Goal: Information Seeking & Learning: Learn about a topic

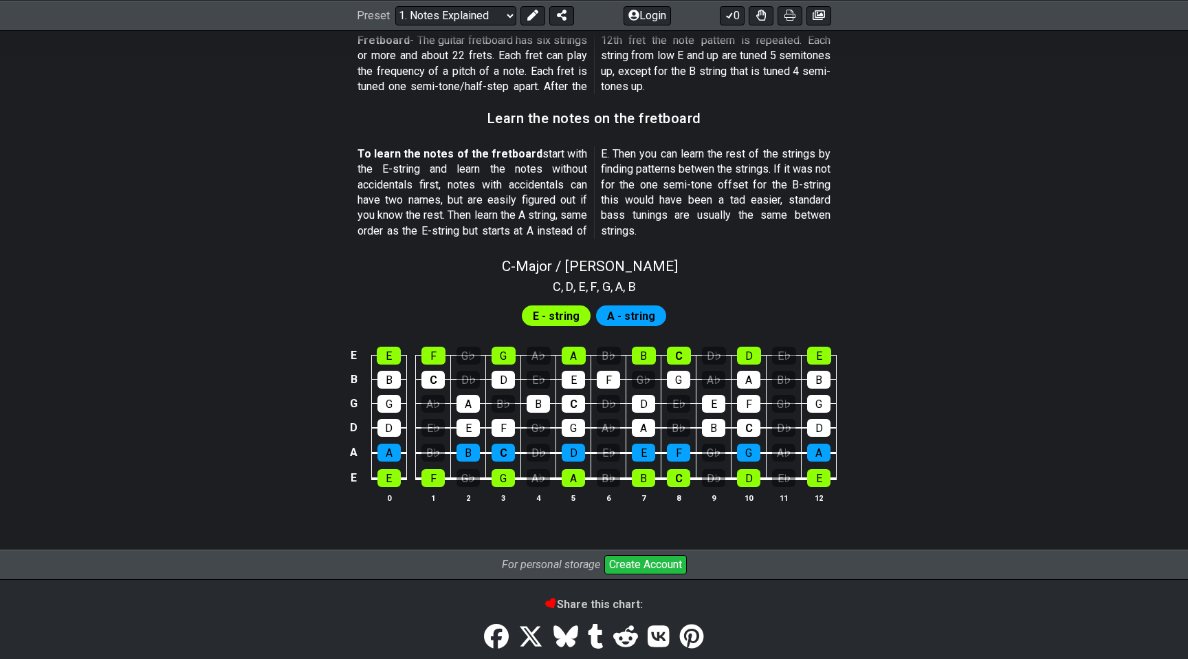
scroll to position [1253, 0]
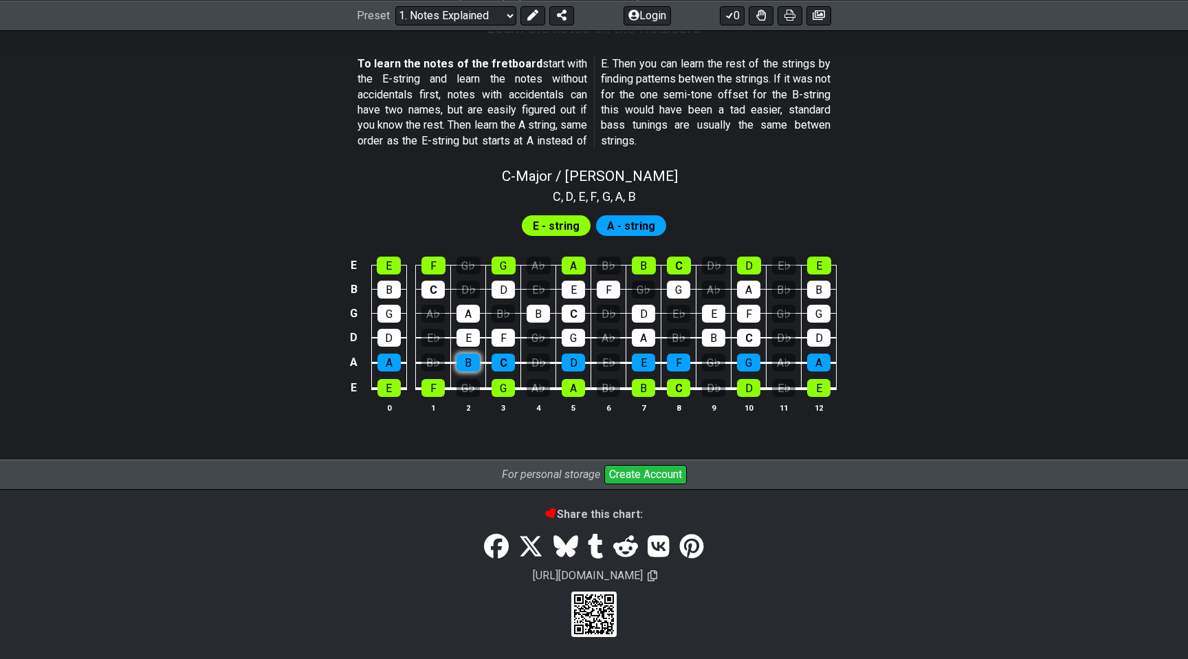
scroll to position [1189, 0]
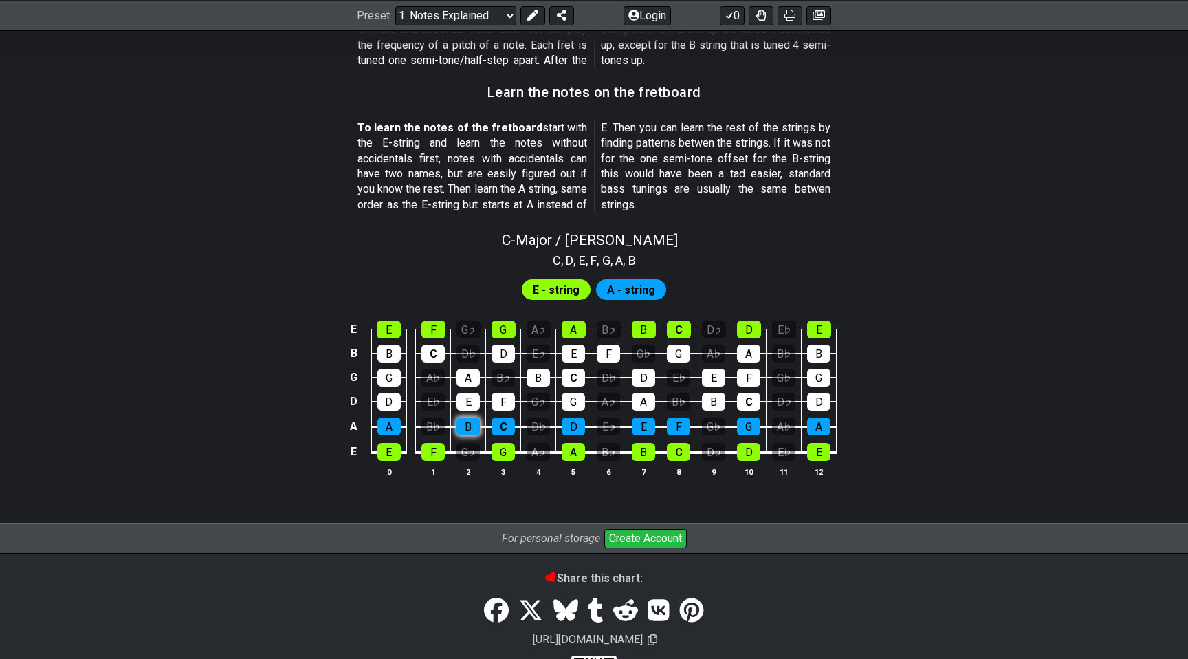
click at [474, 361] on tbody "E E F G♭ G A♭ A B♭ B C D♭ D E♭ E B B C D♭ D E♭ E F G♭ G A♭ A B♭ B G G A♭ A B♭ B…" at bounding box center [591, 386] width 491 height 162
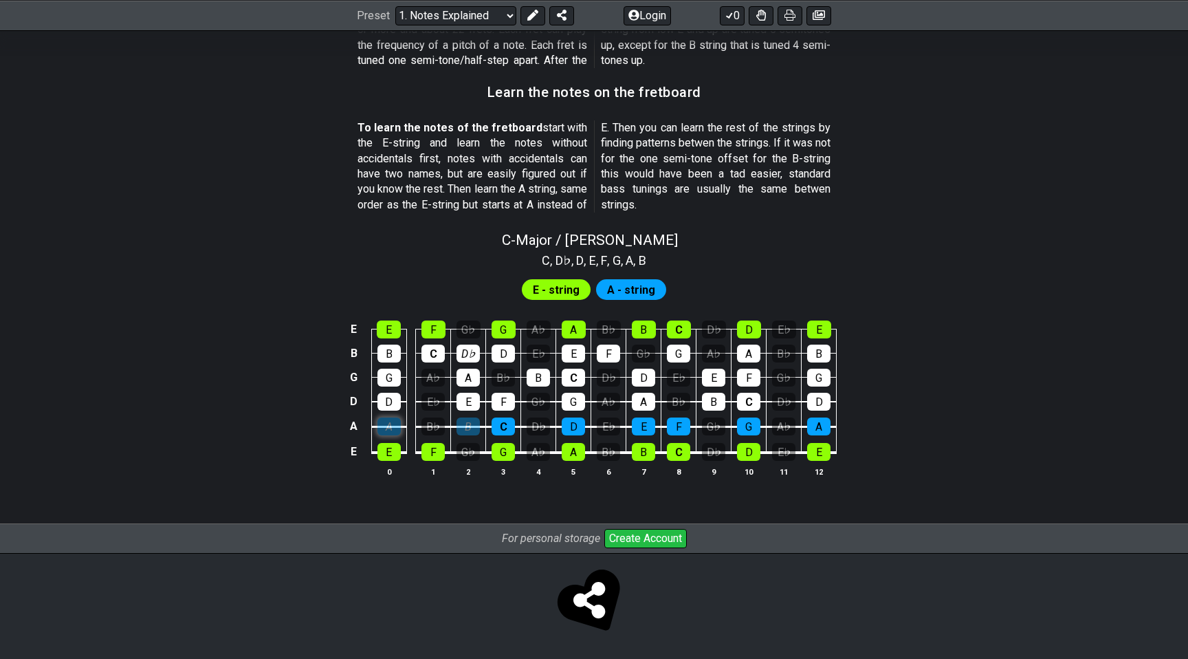
click at [391, 431] on div "A" at bounding box center [389, 426] width 23 height 18
click at [393, 424] on div "A" at bounding box center [389, 426] width 23 height 18
click at [462, 428] on div "B" at bounding box center [468, 426] width 23 height 18
click at [440, 428] on div "B♭" at bounding box center [433, 426] width 23 height 18
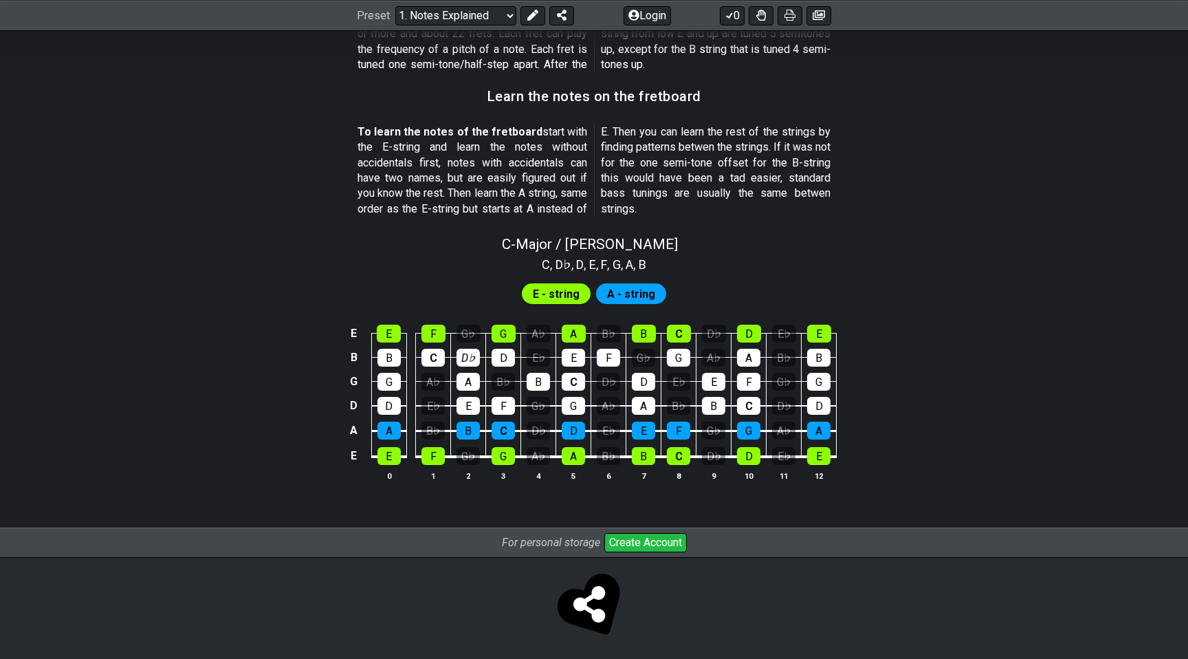
scroll to position [1177, 0]
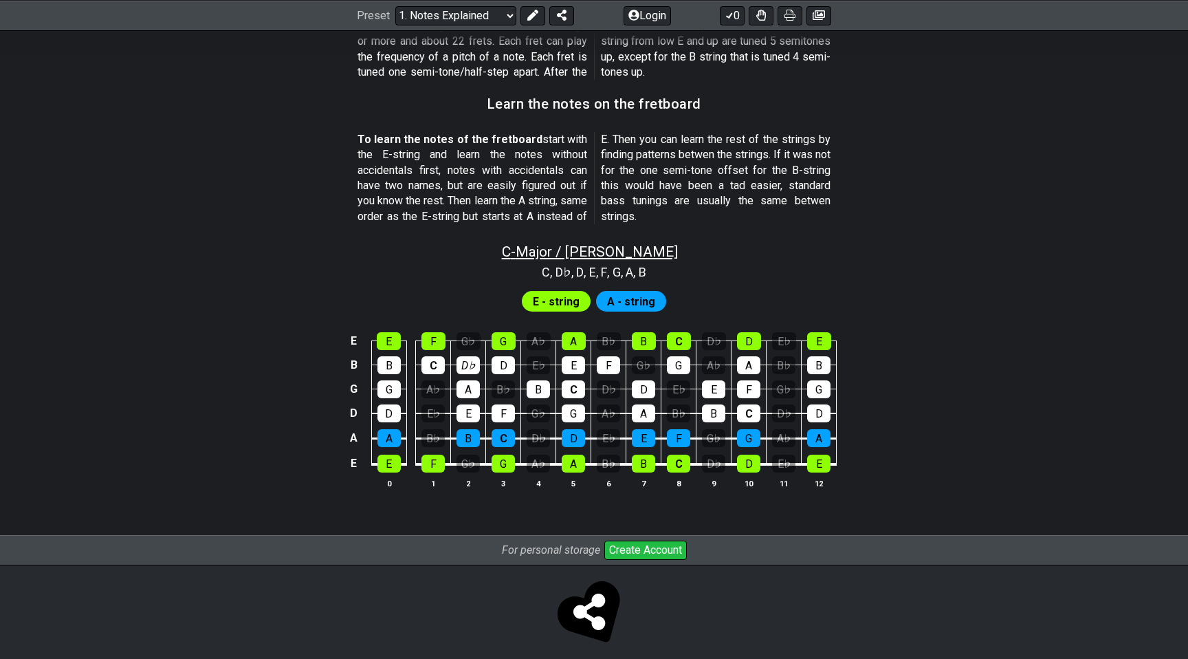
click at [571, 257] on span "C - Major / Ionian" at bounding box center [590, 251] width 176 height 17
select select "C"
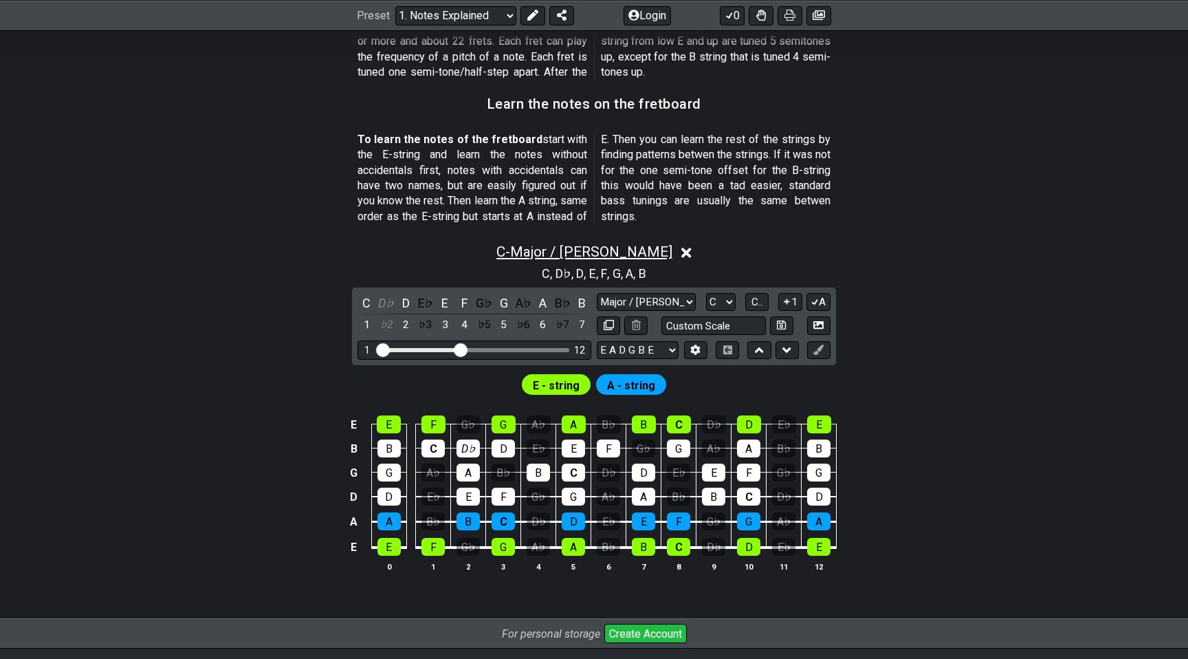
click at [634, 254] on span "C - Major / Ionian" at bounding box center [584, 251] width 176 height 17
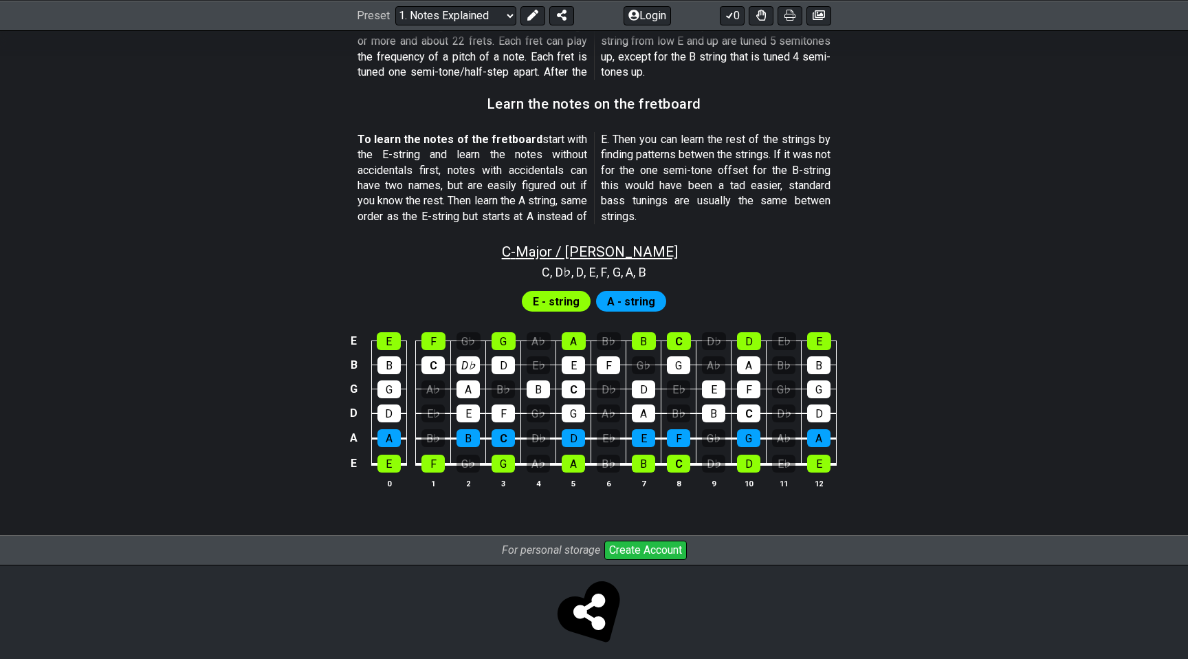
click at [634, 254] on span "C - Major / Ionian" at bounding box center [590, 251] width 176 height 17
select select "C"
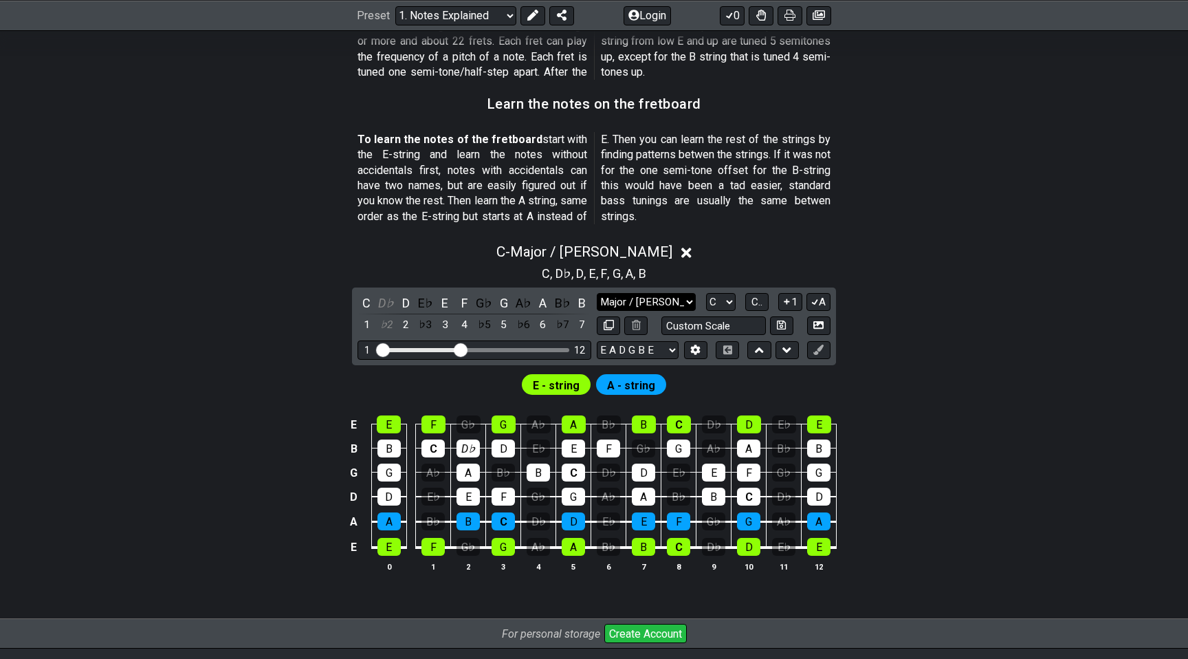
click at [646, 294] on select "Major / Ionian Custom Scale Minor Pentatonic Major Pentatonic Minor Blues Major…" at bounding box center [646, 302] width 99 height 19
select select "Dorian"
click at [597, 293] on select "Major / Ionian Custom Scale Minor Pentatonic Major Pentatonic Minor Blues Major…" at bounding box center [646, 302] width 99 height 19
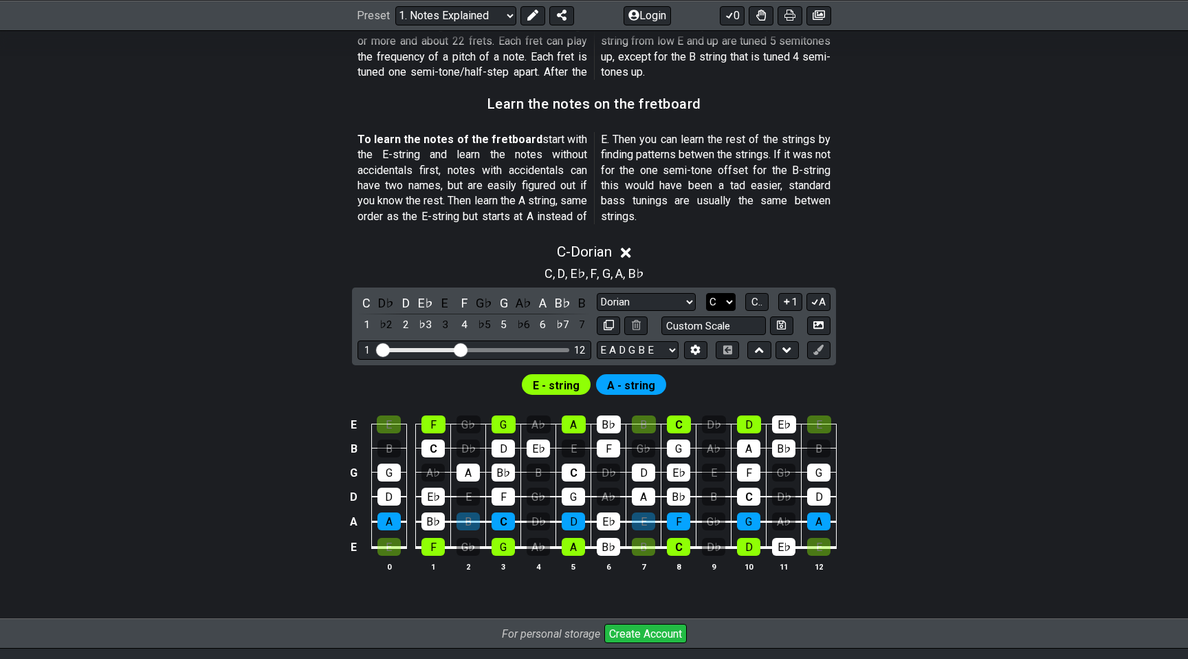
click at [713, 296] on select "A♭ A A♯ B♭ B C C♯ D♭ D D♯ E♭ E F F♯ G♭ G G♯" at bounding box center [721, 302] width 30 height 19
click at [706, 293] on select "A♭ A A♯ B♭ B C C♯ D♭ D D♯ E♭ E F F♯ G♭ G G♯" at bounding box center [721, 302] width 30 height 19
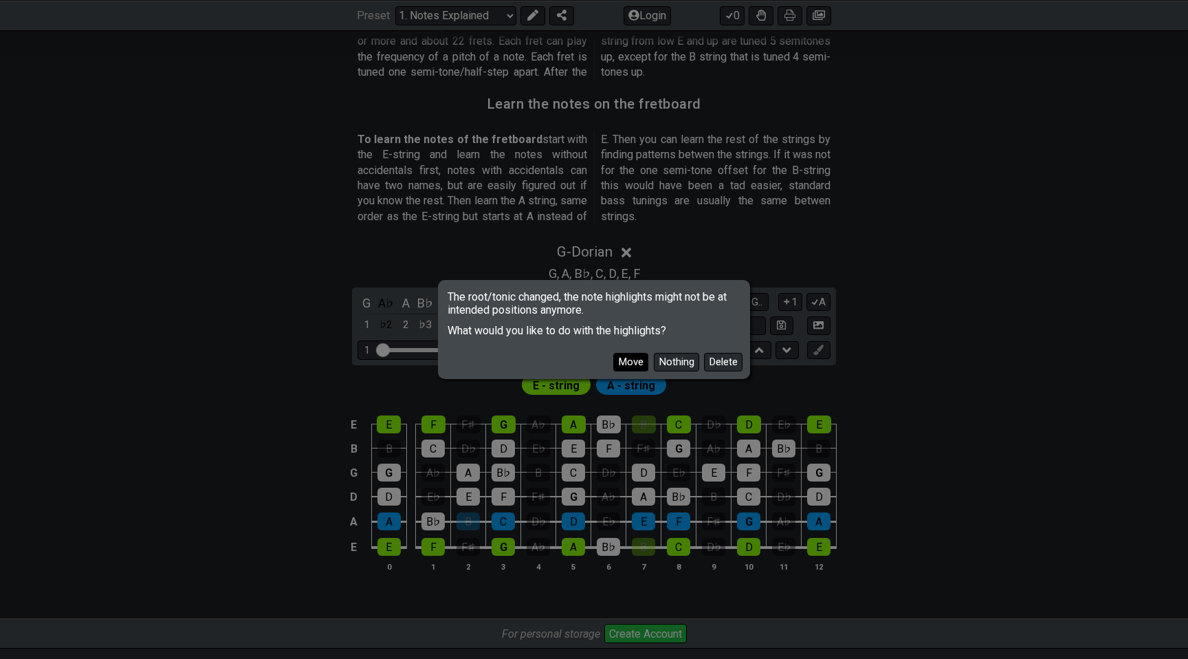
click at [633, 364] on button "Move" at bounding box center [630, 362] width 35 height 19
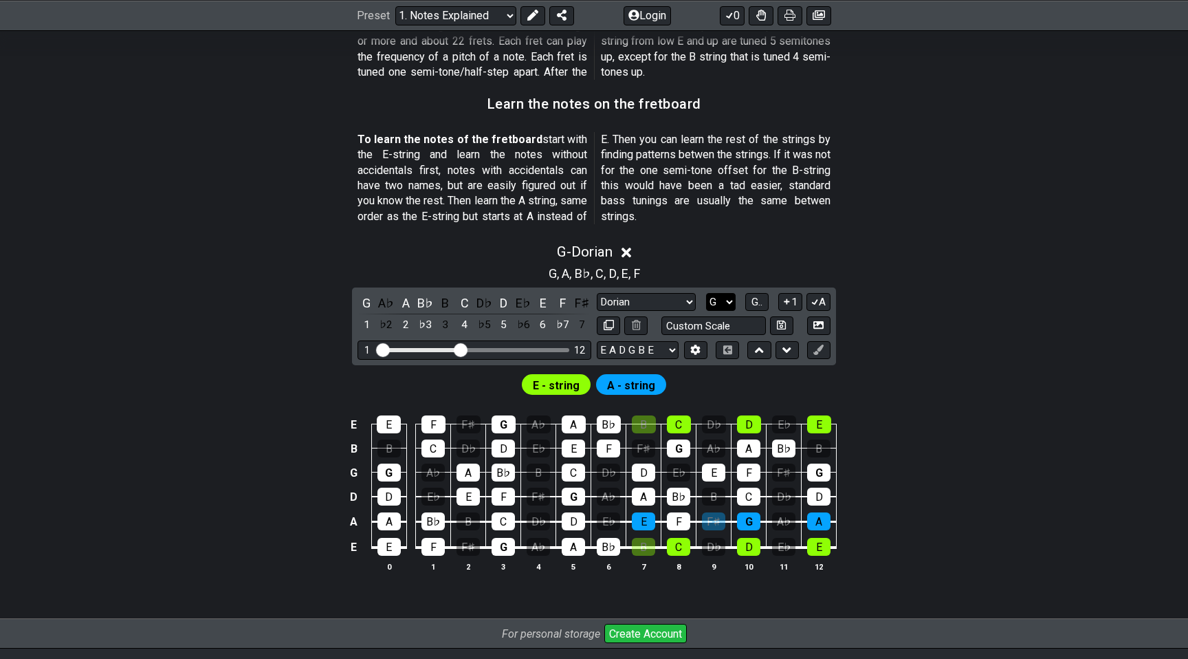
click at [724, 299] on select "A♭ A A♯ B♭ B C C♯ D♭ D D♯ E♭ E F F♯ G♭ G G♯" at bounding box center [721, 302] width 30 height 19
click at [706, 293] on select "A♭ A A♯ B♭ B C C♯ D♭ D D♯ E♭ E F F♯ G♭ G G♯" at bounding box center [721, 302] width 30 height 19
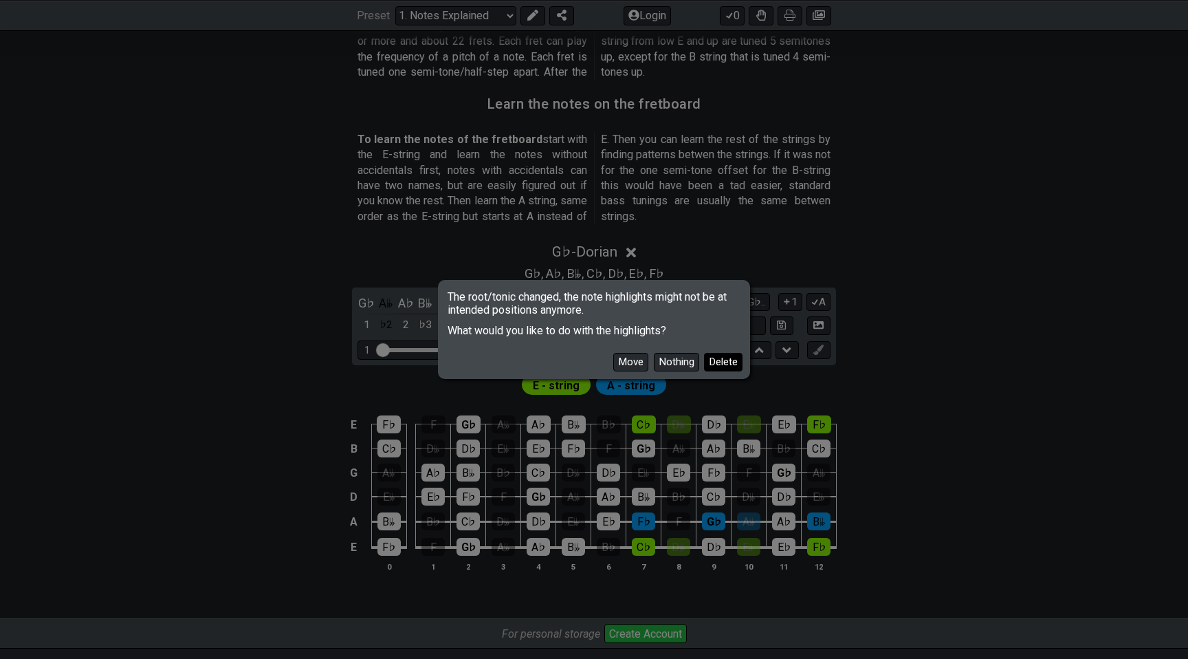
click at [704, 360] on button "Delete" at bounding box center [723, 362] width 39 height 19
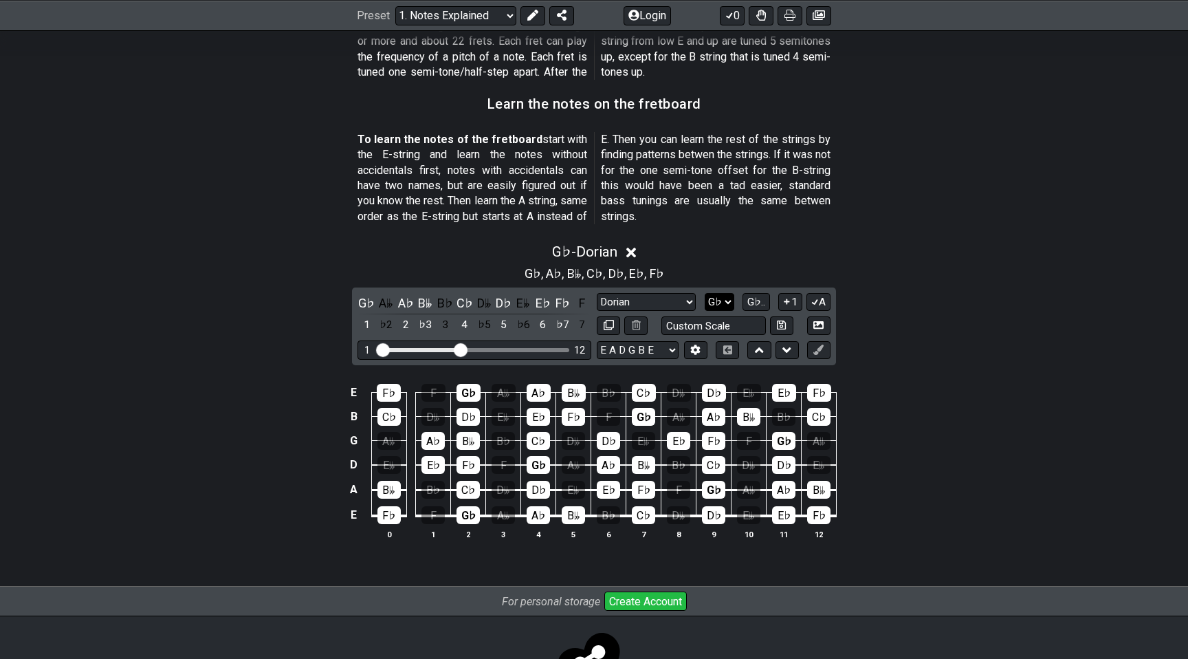
click at [717, 306] on select "A♭ A A♯ B♭ B C C♯ D♭ D D♯ E♭ E F F♯ G♭ G G♯" at bounding box center [720, 302] width 30 height 19
select select "G"
click at [706, 293] on select "A♭ A A♯ B♭ B C C♯ D♭ D D♯ E♭ E F F♯ G♭ G G♯" at bounding box center [720, 302] width 30 height 19
